Goal: Transaction & Acquisition: Purchase product/service

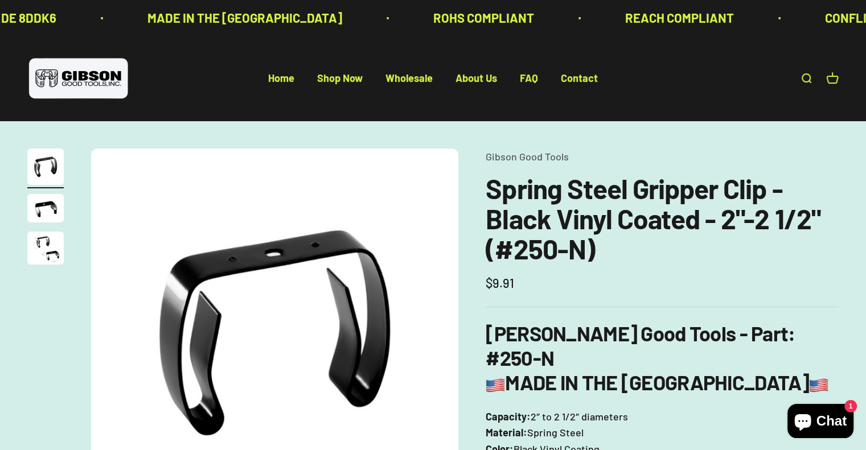
click at [47, 200] on img "Go to item 2" at bounding box center [45, 208] width 36 height 28
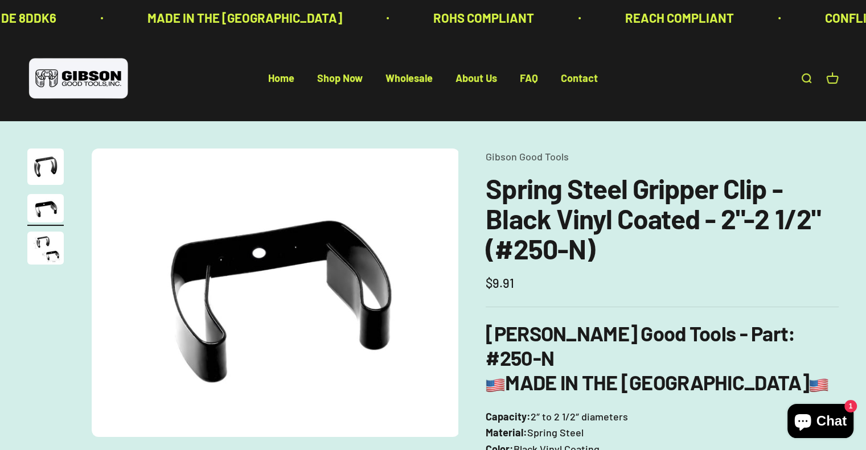
scroll to position [0, 381]
click at [42, 239] on img "Go to item 3" at bounding box center [45, 248] width 36 height 33
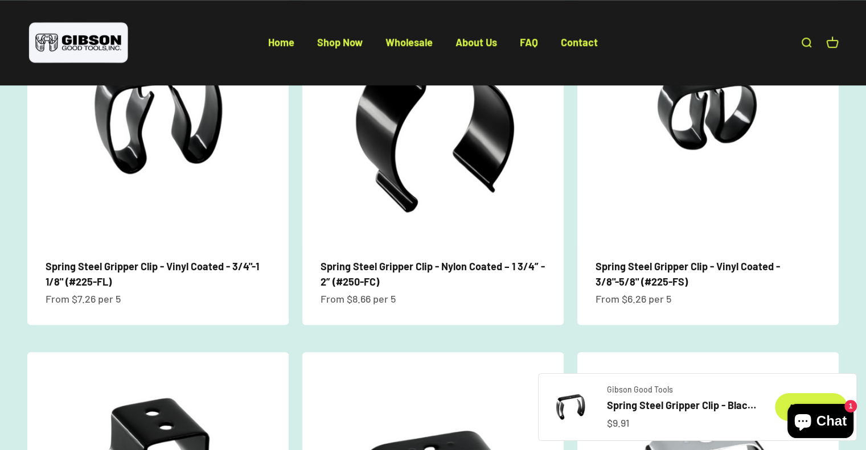
scroll to position [888, 0]
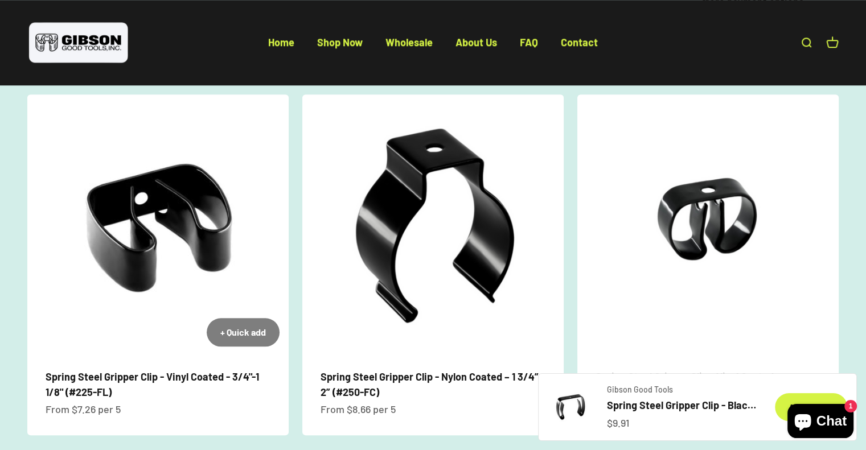
click at [98, 206] on img at bounding box center [157, 224] width 261 height 261
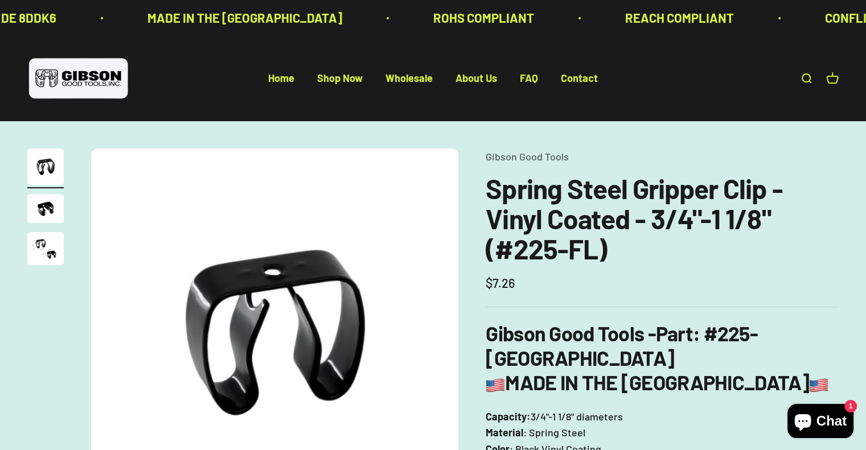
click at [610, 370] on b "MADE IN THE [GEOGRAPHIC_DATA]" at bounding box center [656, 382] width 343 height 24
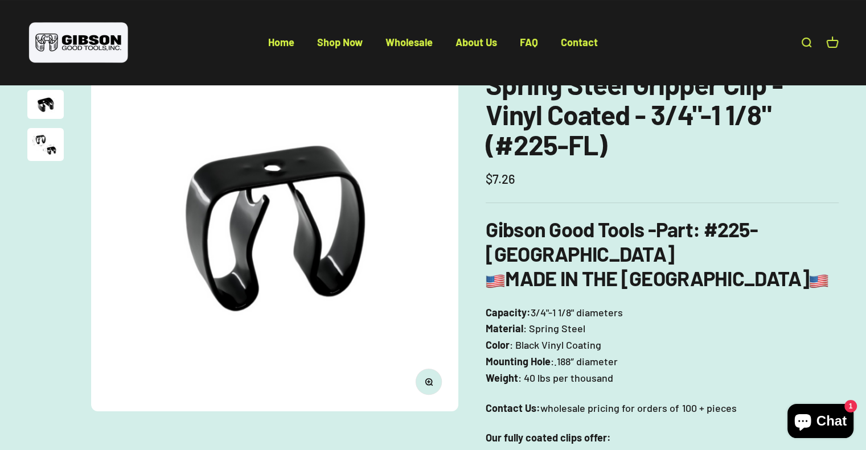
scroll to position [68, 0]
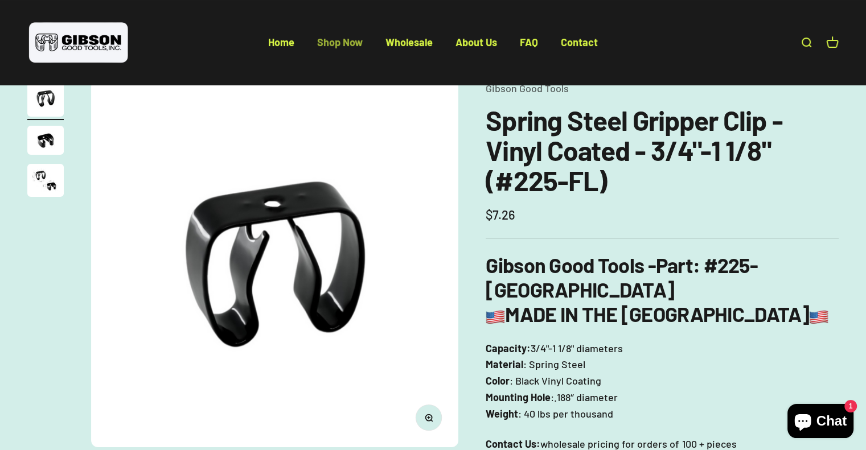
click at [346, 47] on link "Shop Now" at bounding box center [340, 42] width 46 height 13
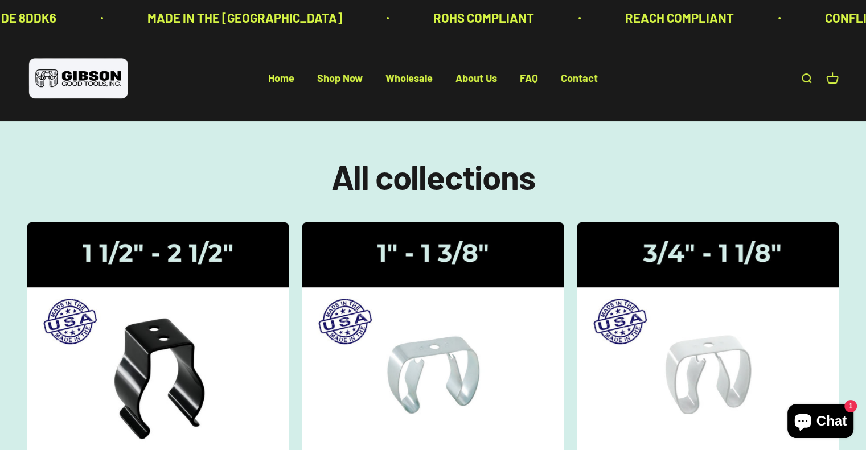
click at [250, 147] on section "All collections Gripper Clips | 1 1/2" - 2 1/2" Gripper Clips | 1" - 1 3/8" Gri…" at bounding box center [433, 447] width 866 height 652
